Goal: Information Seeking & Learning: Check status

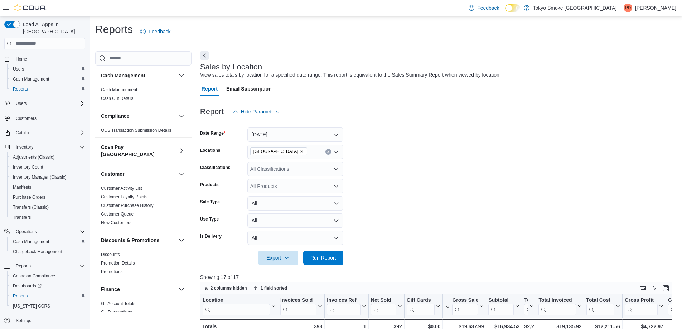
scroll to position [464, 0]
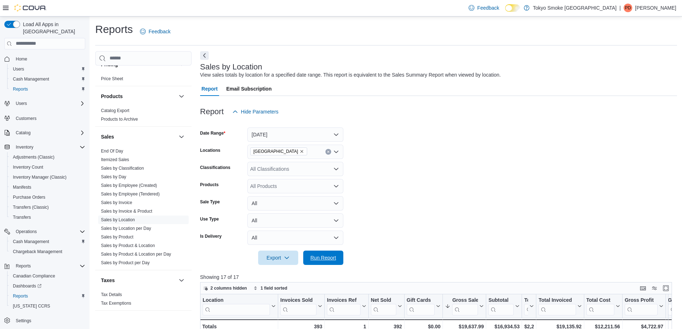
drag, startPoint x: 329, startPoint y: 256, endPoint x: 527, endPoint y: 180, distance: 212.2
click at [329, 256] on span "Run Report" at bounding box center [323, 257] width 26 height 7
click at [670, 290] on button "Enter fullscreen" at bounding box center [665, 287] width 9 height 9
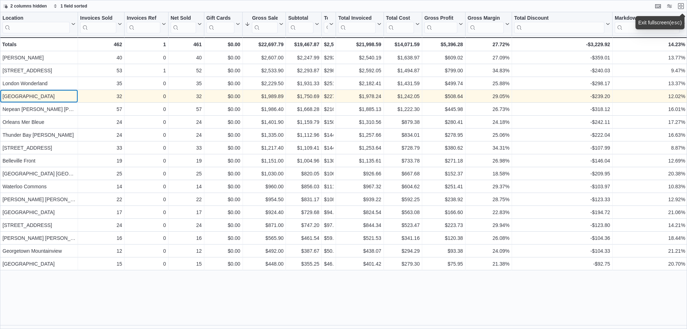
click at [48, 98] on div "[GEOGRAPHIC_DATA]" at bounding box center [39, 96] width 73 height 9
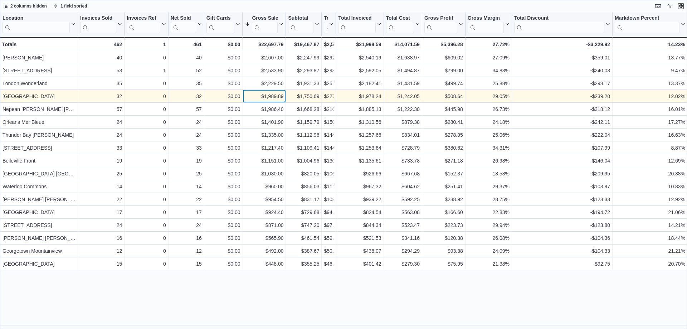
click at [270, 92] on div "$1,989.89 - Gross Sales, column 6, row 4" at bounding box center [264, 96] width 43 height 13
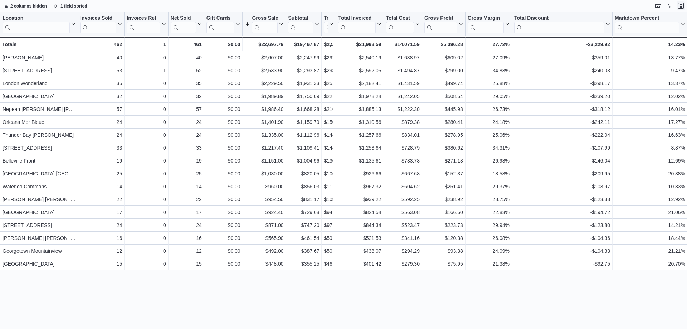
click at [679, 8] on button "Exit fullscreen" at bounding box center [681, 5] width 9 height 9
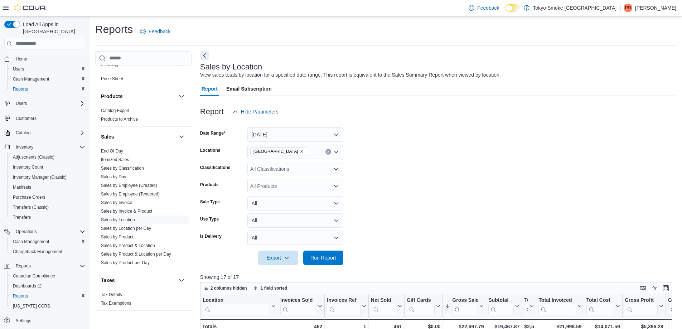
click at [636, 9] on p "[PERSON_NAME]" at bounding box center [655, 8] width 41 height 9
click at [630, 71] on span "Sign Out" at bounding box center [629, 69] width 19 height 7
